Goal: Task Accomplishment & Management: Manage account settings

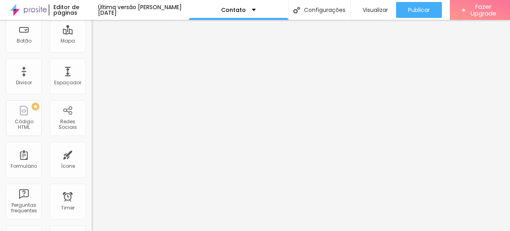
scroll to position [130, 0]
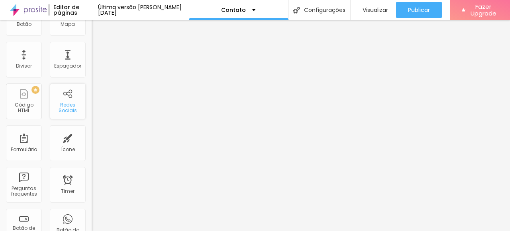
click at [59, 110] on div "Redes Sociais" at bounding box center [67, 108] width 31 height 12
click at [67, 111] on div "Redes Sociais" at bounding box center [67, 108] width 31 height 12
click at [61, 96] on div "Redes Sociais" at bounding box center [68, 102] width 36 height 36
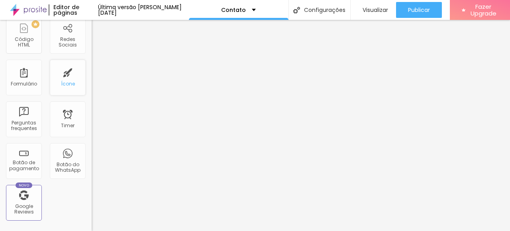
scroll to position [198, 0]
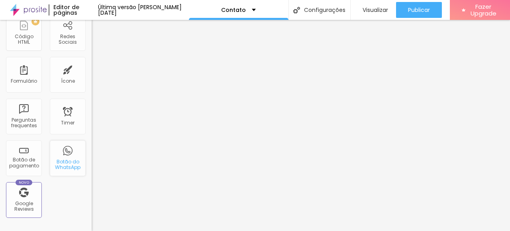
click at [63, 159] on div "Botão do WhatsApp" at bounding box center [67, 165] width 31 height 12
click at [59, 154] on div "Botão do WhatsApp" at bounding box center [68, 159] width 36 height 36
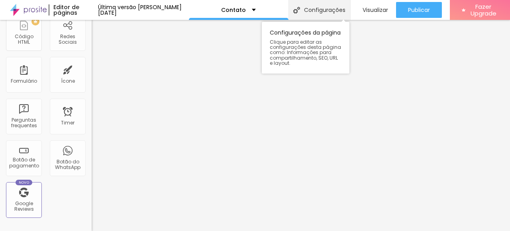
click at [329, 7] on div "Configurações" at bounding box center [319, 10] width 62 height 20
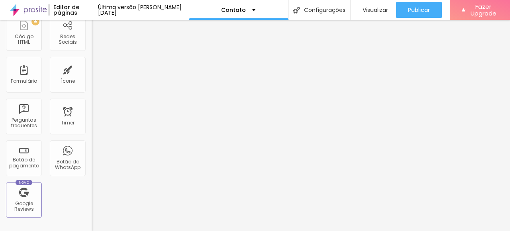
type input "/"
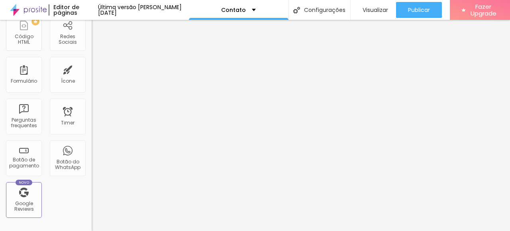
type input "/"
click at [69, 151] on div "Botão do WhatsApp" at bounding box center [68, 159] width 36 height 36
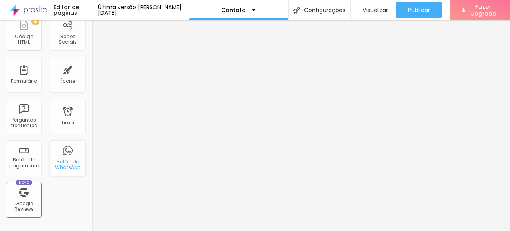
click at [69, 151] on div "Botão do WhatsApp" at bounding box center [68, 159] width 36 height 36
click at [61, 153] on div "Botão do WhatsApp" at bounding box center [68, 159] width 36 height 36
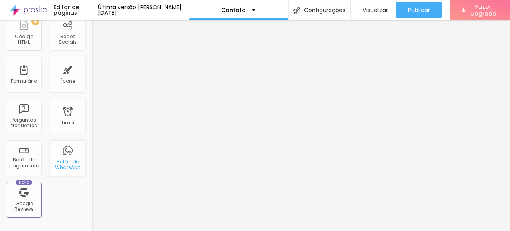
click at [61, 153] on div "Botão do WhatsApp" at bounding box center [68, 159] width 36 height 36
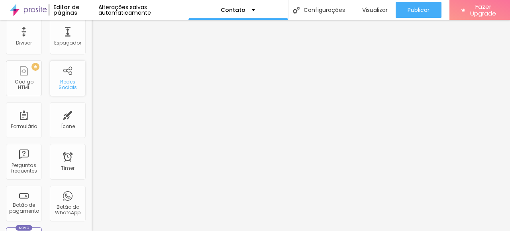
scroll to position [0, 0]
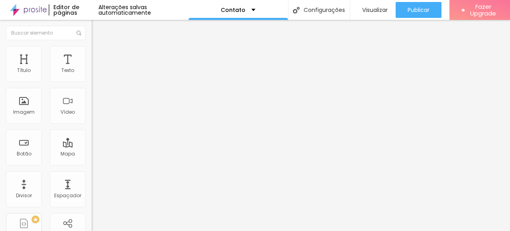
click at [92, 81] on input "text" at bounding box center [140, 77] width 96 height 8
type input "[PHONE_NUMBER]"
drag, startPoint x: 61, startPoint y: 147, endPoint x: 31, endPoint y: 146, distance: 30.3
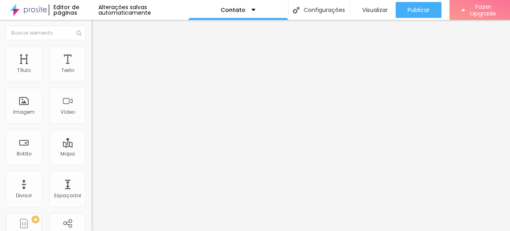
type textarea "Olá, cheguei até você pelo seu site e gostaria de mais informações"
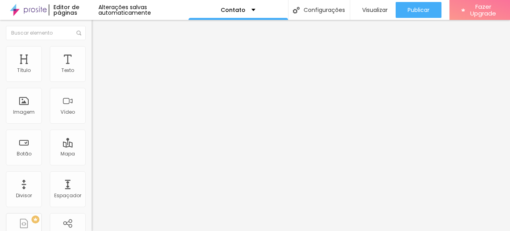
click at [92, 231] on div "Instagram" at bounding box center [138, 233] width 92 height 5
paste input "[URL][DOMAIN_NAME]"
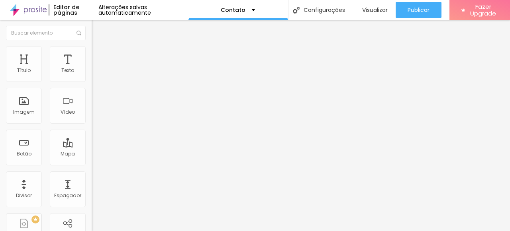
type input "https://[URL][DOMAIN_NAME]"
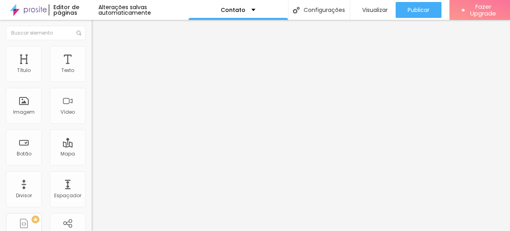
click at [92, 80] on img at bounding box center [95, 83] width 6 height 6
type input "https://[URL][DOMAIN_NAME]"
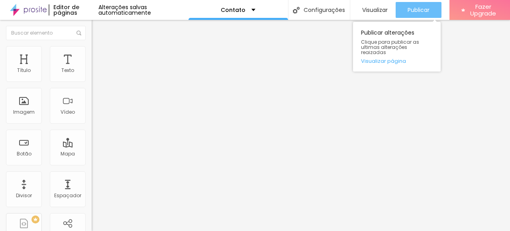
click at [413, 10] on span "Publicar" at bounding box center [419, 10] width 22 height 6
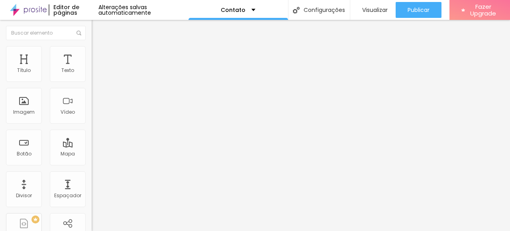
click at [92, 161] on div "Instagram" at bounding box center [138, 163] width 92 height 5
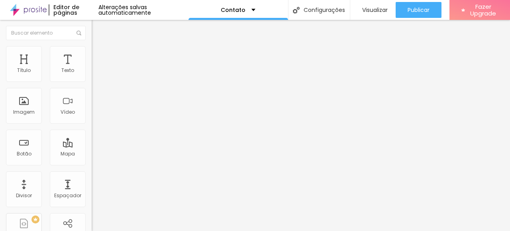
type input "[URL][DOMAIN_NAME]"
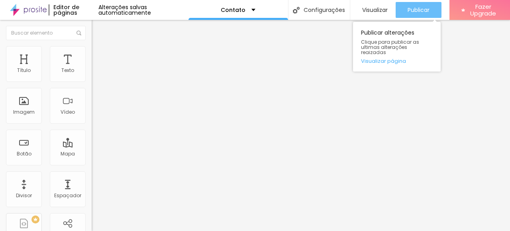
click at [417, 9] on span "Publicar" at bounding box center [419, 10] width 22 height 6
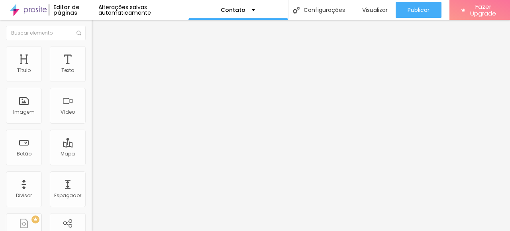
click at [92, 47] on img at bounding box center [95, 49] width 7 height 7
click at [92, 54] on img at bounding box center [95, 57] width 7 height 7
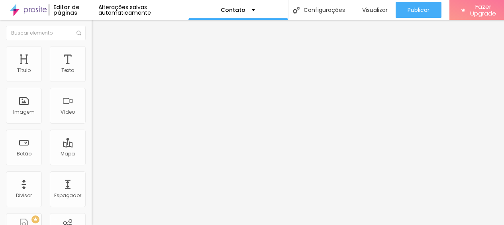
click at [92, 45] on img at bounding box center [95, 41] width 7 height 7
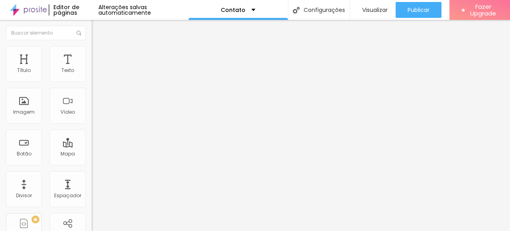
click at [92, 79] on img at bounding box center [138, 115] width 92 height 92
click at [96, 174] on div "Instagram" at bounding box center [137, 218] width 83 height 88
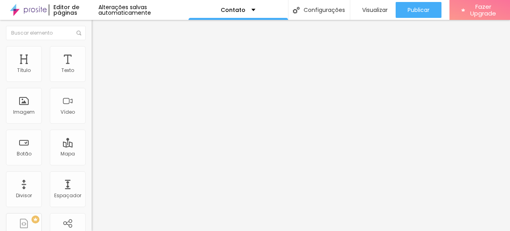
click at [96, 174] on div "Instagram" at bounding box center [137, 218] width 83 height 88
click at [92, 75] on input "Alboom [GEOGRAPHIC_DATA]" at bounding box center [140, 71] width 96 height 8
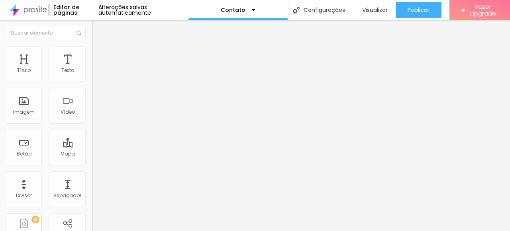
click at [92, 75] on input "Alboom [GEOGRAPHIC_DATA]" at bounding box center [140, 71] width 96 height 8
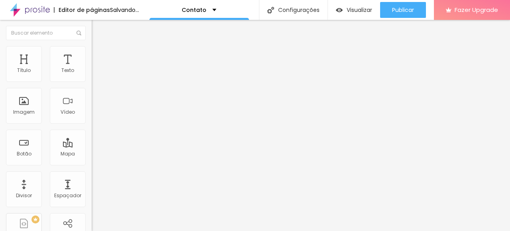
type input "U"
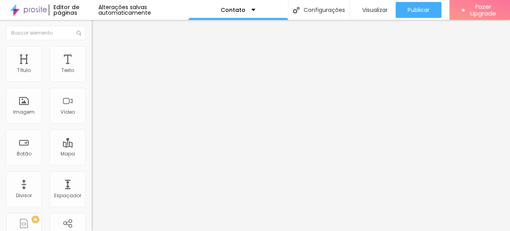
click at [92, 75] on input "[PERSON_NAME] Foto" at bounding box center [140, 71] width 96 height 8
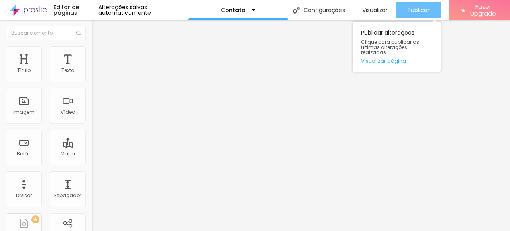
type input "[PERSON_NAME] Fotografia"
click at [410, 12] on span "Publicar" at bounding box center [419, 10] width 22 height 6
